Goal: Transaction & Acquisition: Subscribe to service/newsletter

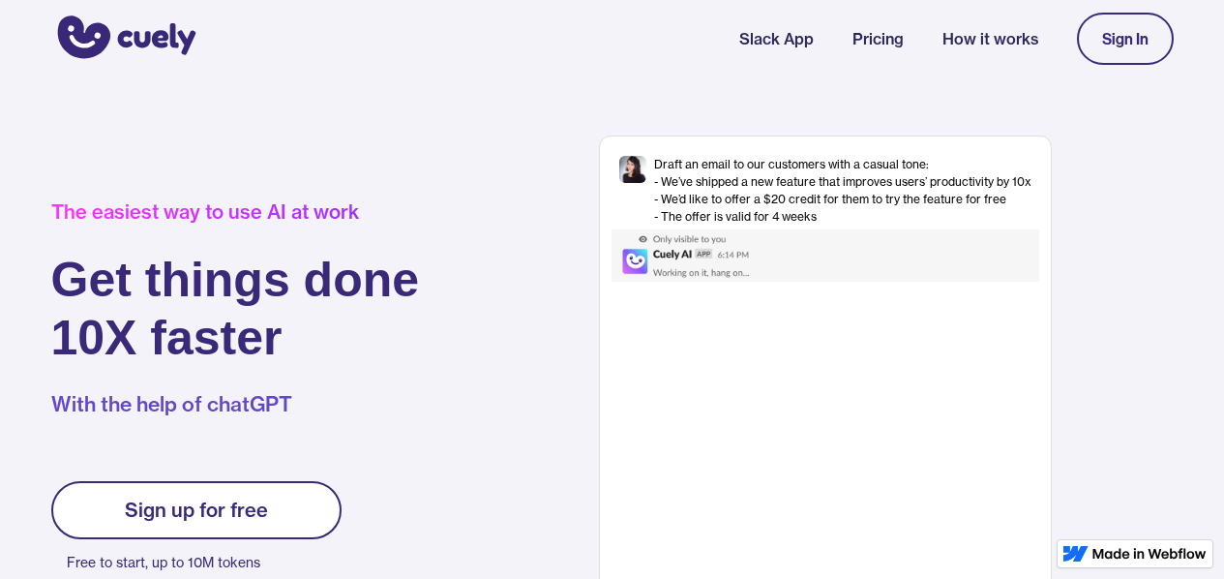
click at [245, 499] on div "Sign up for free" at bounding box center [196, 509] width 143 height 23
